Goal: Find specific page/section: Find specific page/section

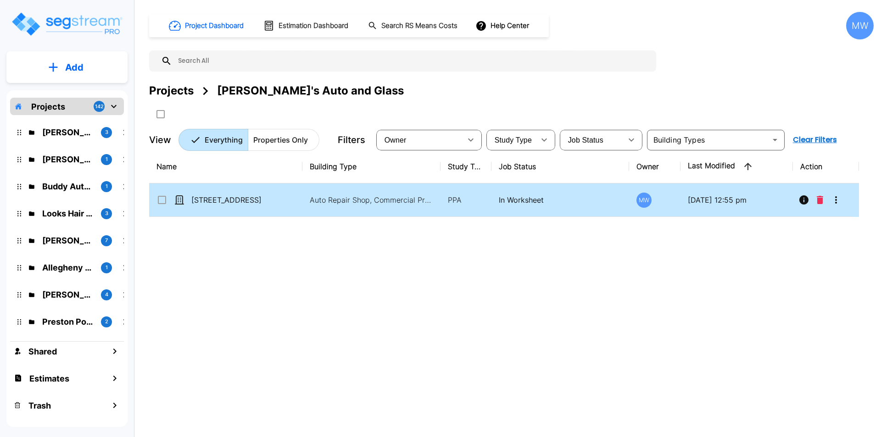
click at [273, 201] on p "[STREET_ADDRESS]" at bounding box center [237, 200] width 92 height 11
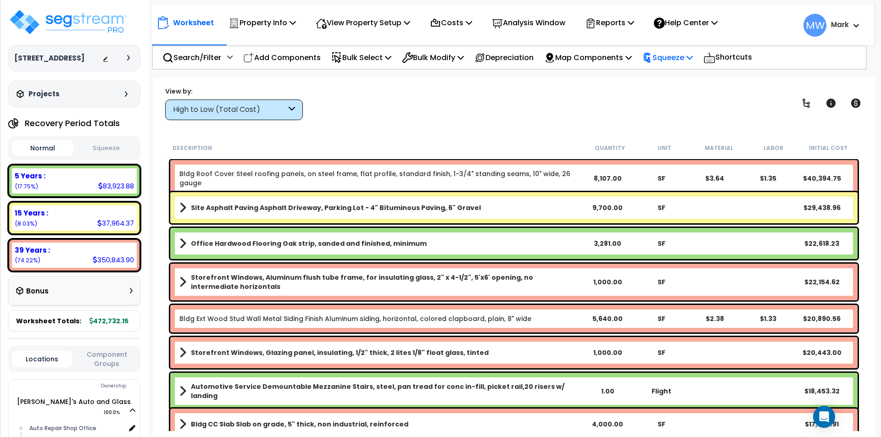
click at [675, 54] on p "Squeeze" at bounding box center [667, 57] width 50 height 12
click at [670, 75] on link "Squeeze" at bounding box center [683, 78] width 91 height 18
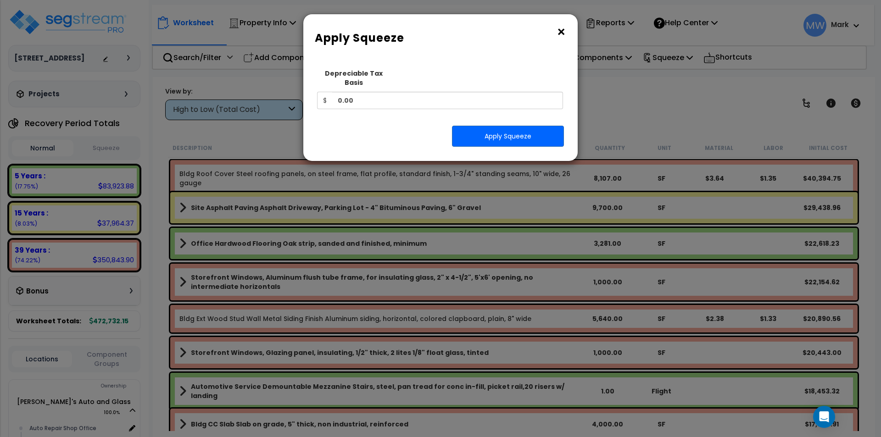
click at [559, 32] on button "×" at bounding box center [561, 32] width 10 height 15
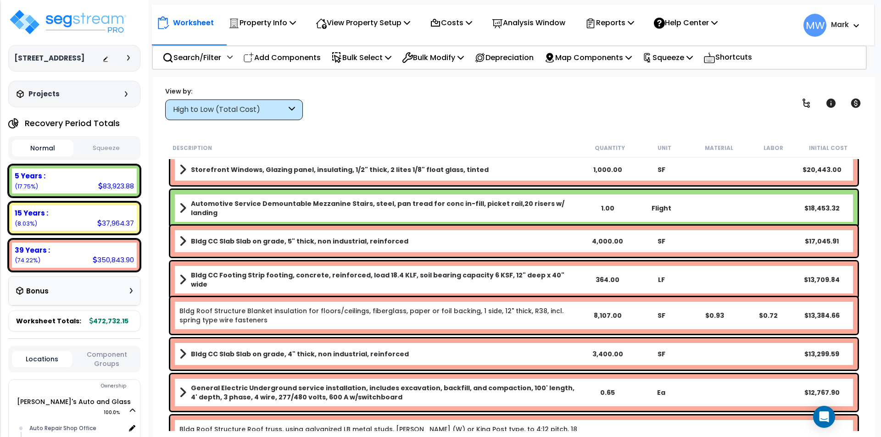
scroll to position [184, 0]
click at [594, 109] on div "View by: High to Low (Total Cost) High to Low (Total Cost)" at bounding box center [514, 103] width 704 height 34
click at [57, 19] on img at bounding box center [67, 22] width 119 height 28
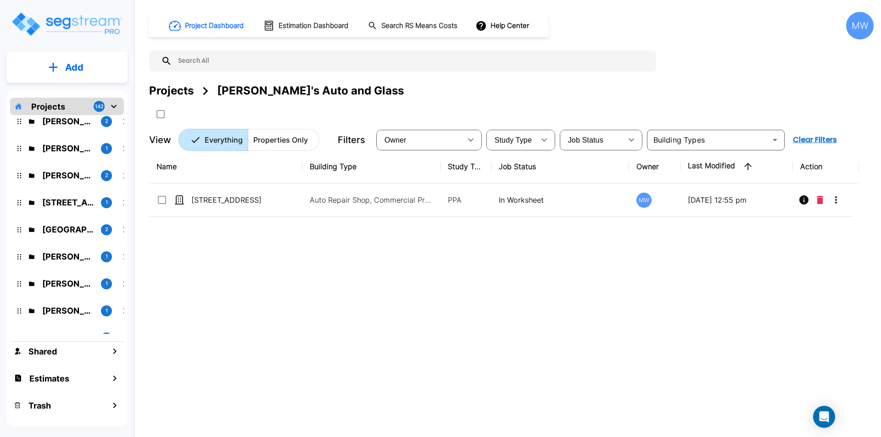
scroll to position [596, 0]
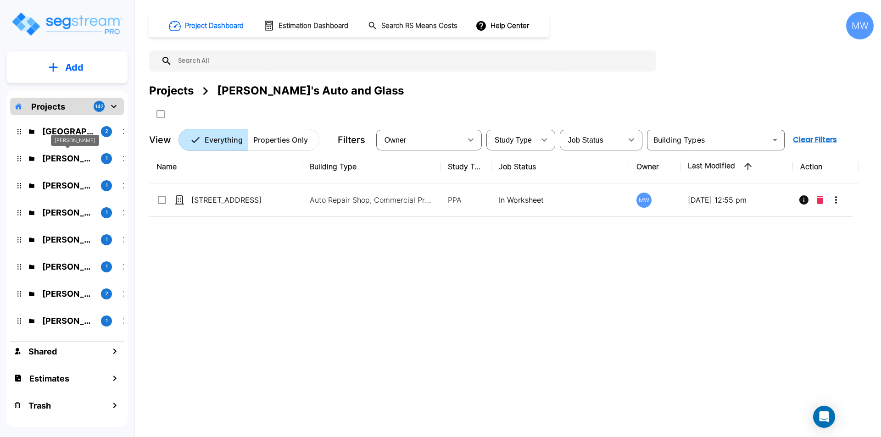
click at [69, 153] on p "[PERSON_NAME]" at bounding box center [67, 158] width 51 height 12
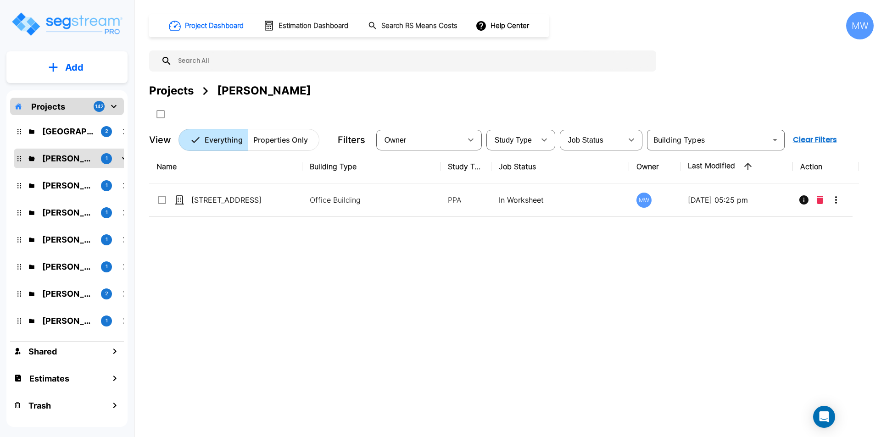
click at [508, 260] on div "Name Building Type Study Type Job Status Owner Last Modified Action 9236 Main S…" at bounding box center [504, 285] width 710 height 271
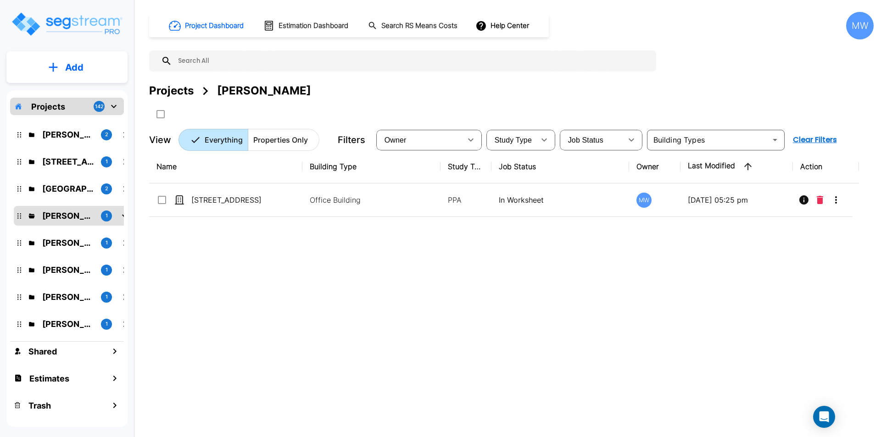
scroll to position [505, 0]
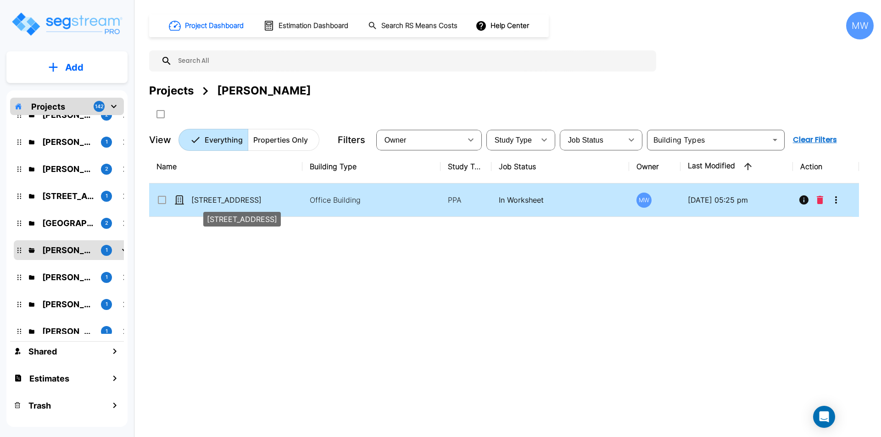
click at [223, 200] on p "[STREET_ADDRESS]" at bounding box center [237, 200] width 92 height 11
checkbox input "true"
